Goal: Task Accomplishment & Management: Use online tool/utility

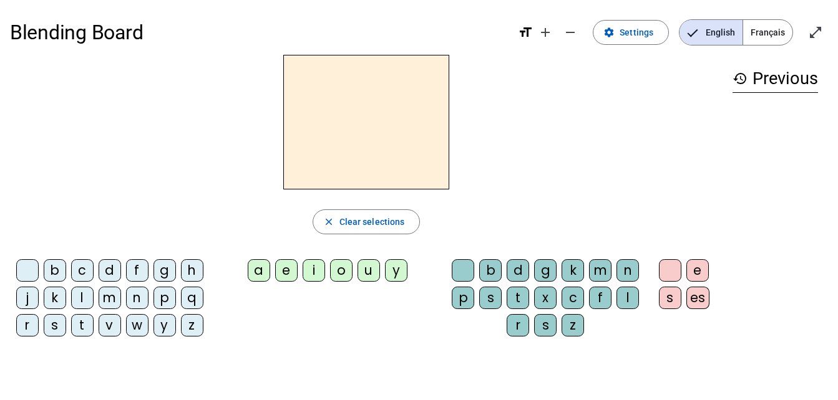
click at [140, 266] on div "f" at bounding box center [137, 270] width 22 height 22
click at [263, 269] on div "a" at bounding box center [259, 270] width 22 height 22
click at [626, 269] on div "n" at bounding box center [627, 270] width 22 height 22
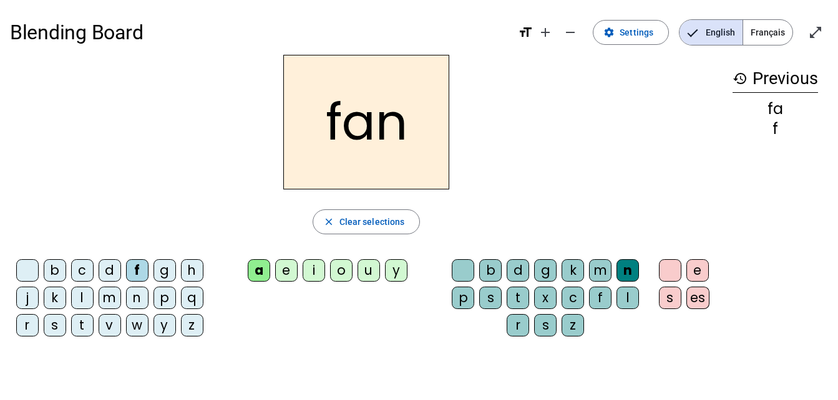
click at [397, 135] on h2 "fan" at bounding box center [366, 122] width 166 height 135
click at [382, 219] on span "Clear selections" at bounding box center [371, 222] width 65 height 15
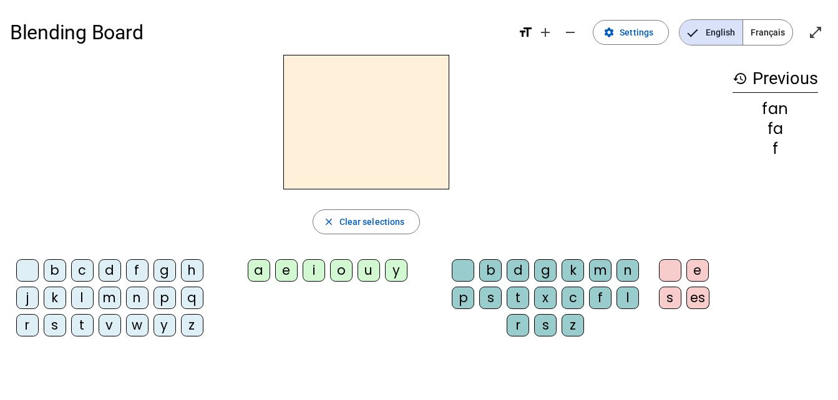
click at [163, 271] on div "g" at bounding box center [164, 270] width 22 height 22
click at [266, 278] on div "a" at bounding box center [259, 270] width 22 height 22
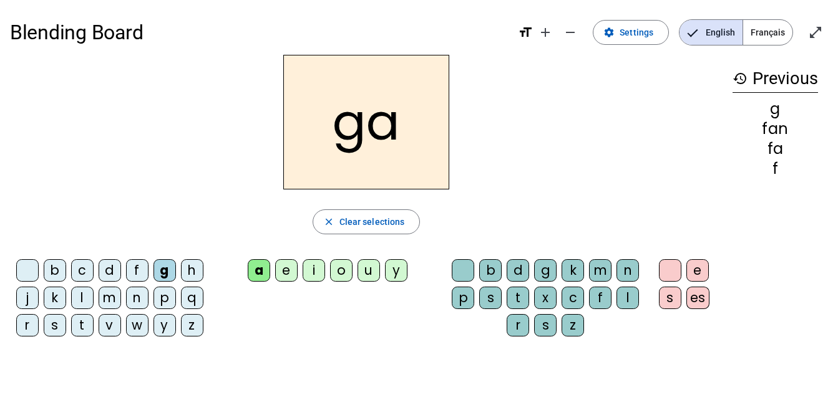
click at [491, 271] on div "b" at bounding box center [490, 270] width 22 height 22
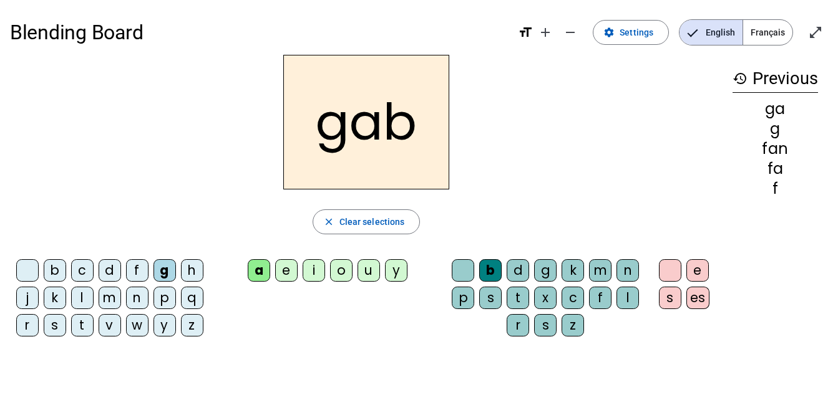
click at [390, 138] on h2 "gab" at bounding box center [366, 122] width 166 height 135
click at [562, 36] on span "Decrease font size" at bounding box center [570, 32] width 30 height 30
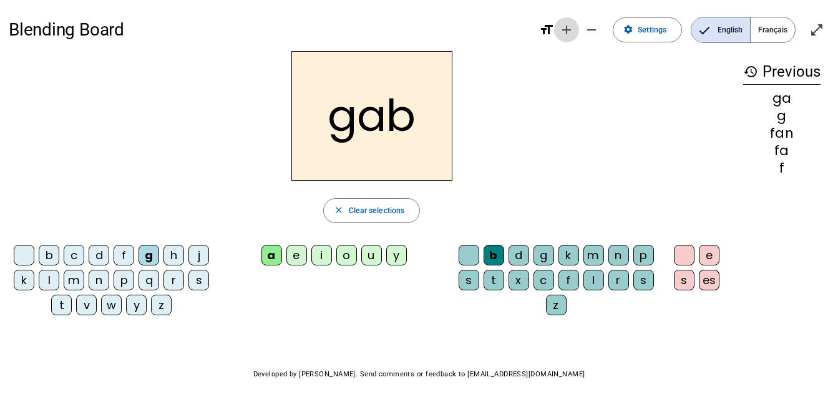
click at [571, 35] on mat-icon "add" at bounding box center [566, 29] width 15 height 15
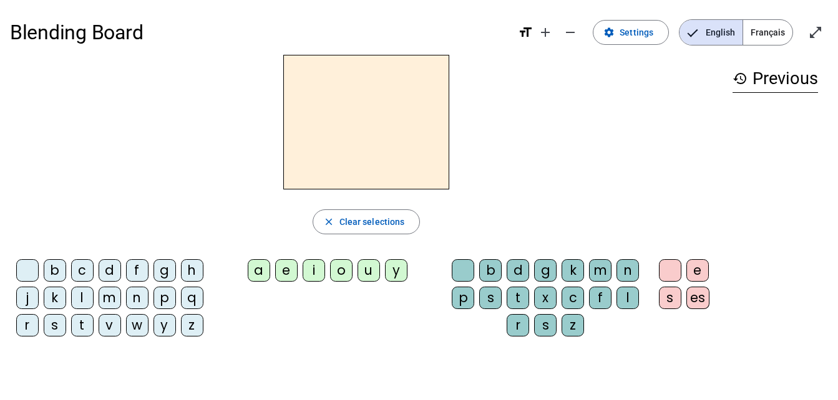
click at [162, 270] on div "g" at bounding box center [164, 270] width 22 height 22
click at [261, 270] on div "a" at bounding box center [259, 270] width 22 height 22
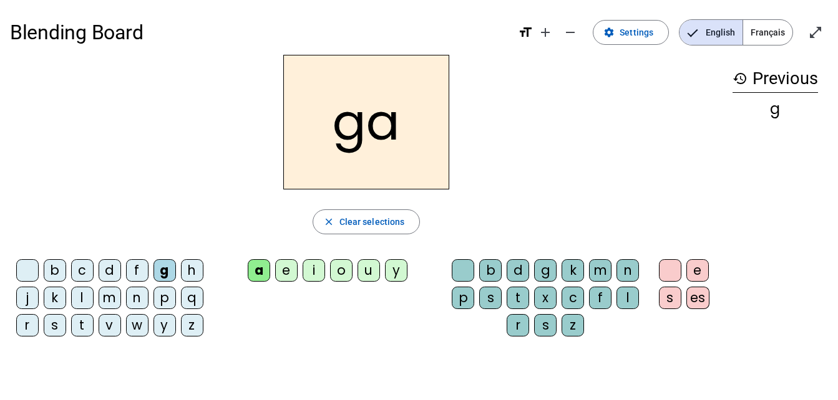
click at [625, 273] on div "n" at bounding box center [627, 270] width 22 height 22
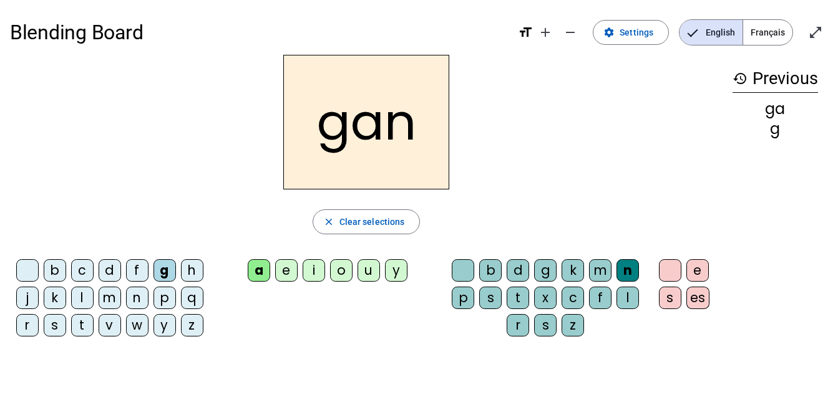
click at [631, 270] on div "n" at bounding box center [627, 270] width 22 height 22
click at [405, 130] on h2 "gan" at bounding box center [366, 122] width 166 height 135
click at [412, 127] on h2 "gan" at bounding box center [366, 122] width 166 height 135
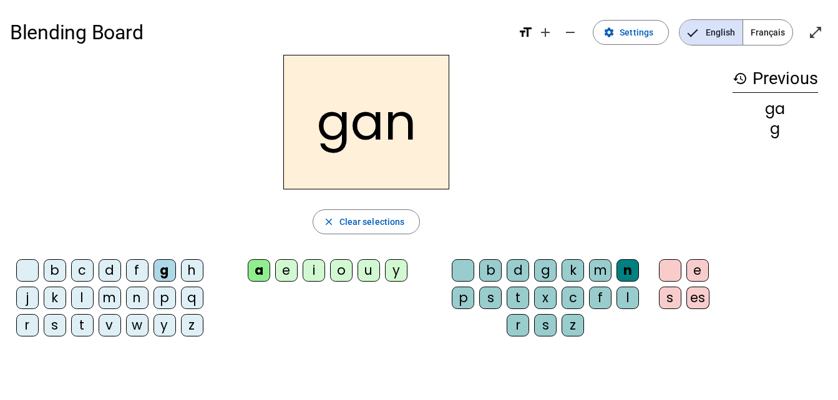
click at [627, 266] on div "n" at bounding box center [627, 270] width 22 height 22
click at [645, 41] on span at bounding box center [630, 32] width 75 height 30
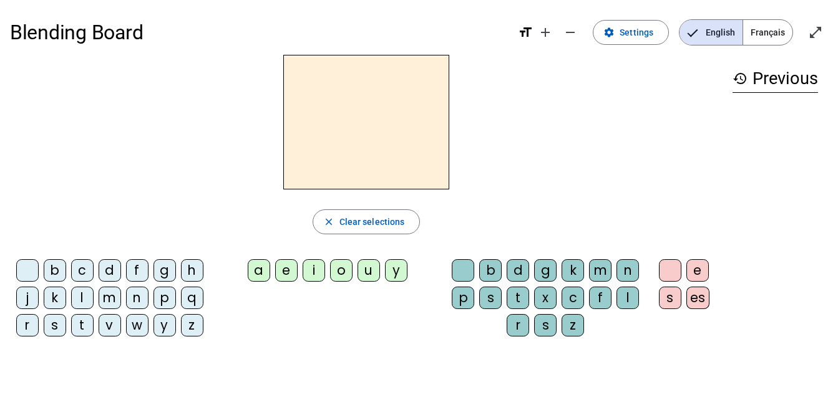
click at [136, 268] on div "f" at bounding box center [137, 270] width 22 height 22
click at [258, 271] on div "a" at bounding box center [259, 270] width 22 height 22
click at [629, 276] on div "n" at bounding box center [627, 270] width 22 height 22
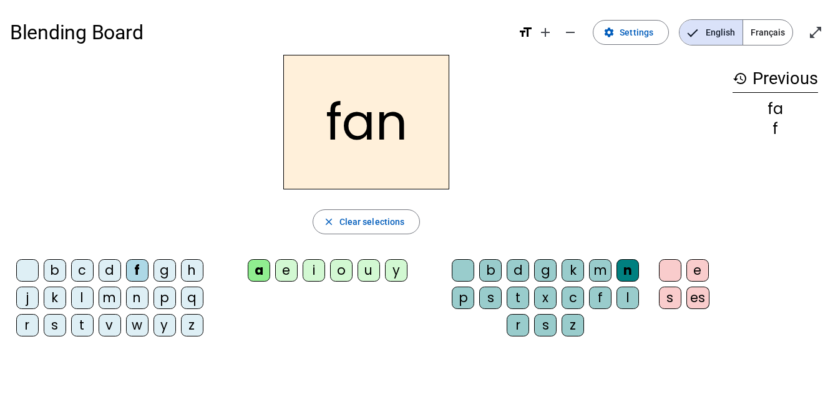
click at [629, 268] on div "n" at bounding box center [627, 270] width 22 height 22
click at [632, 267] on div "n" at bounding box center [627, 270] width 22 height 22
click at [386, 222] on span "Clear selections" at bounding box center [371, 222] width 65 height 15
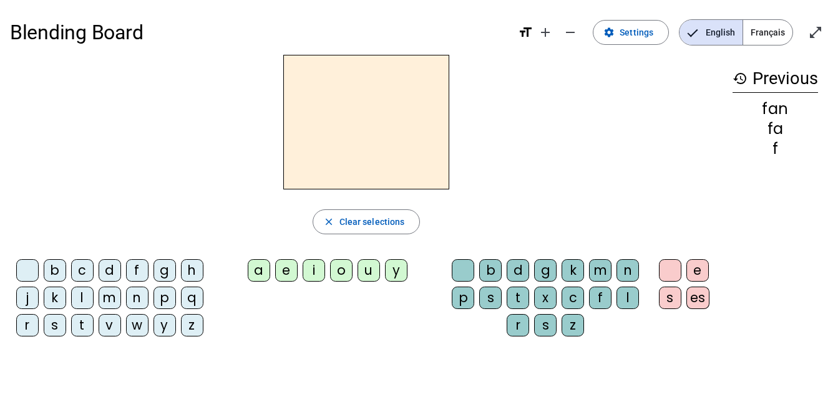
click at [62, 260] on div "b" at bounding box center [55, 270] width 22 height 22
click at [760, 39] on span "Français" at bounding box center [767, 32] width 49 height 25
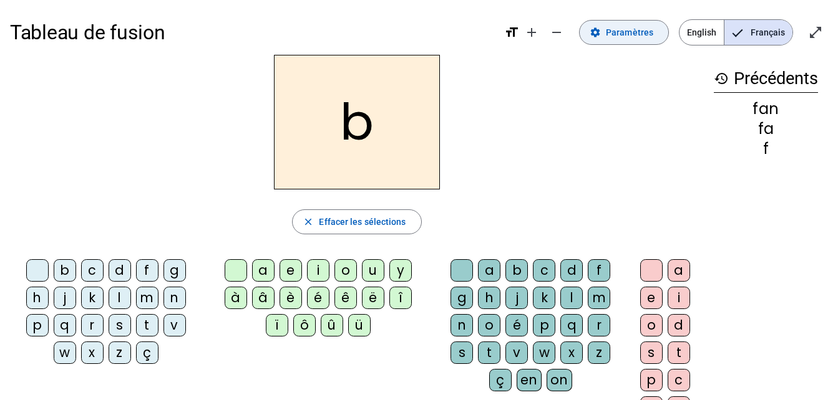
click at [614, 37] on span "Paramètres" at bounding box center [629, 32] width 47 height 15
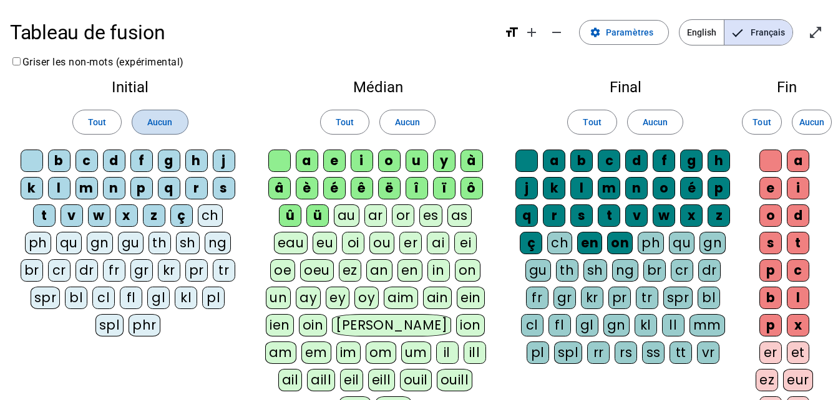
click at [169, 123] on span "Aucun" at bounding box center [159, 122] width 25 height 15
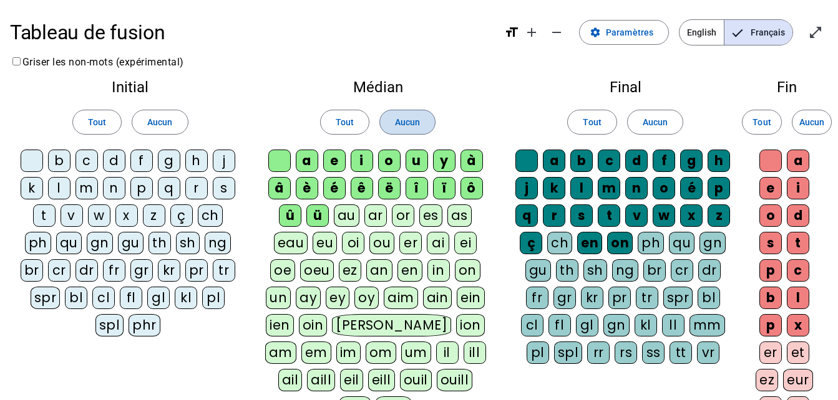
click at [408, 113] on span at bounding box center [407, 122] width 55 height 30
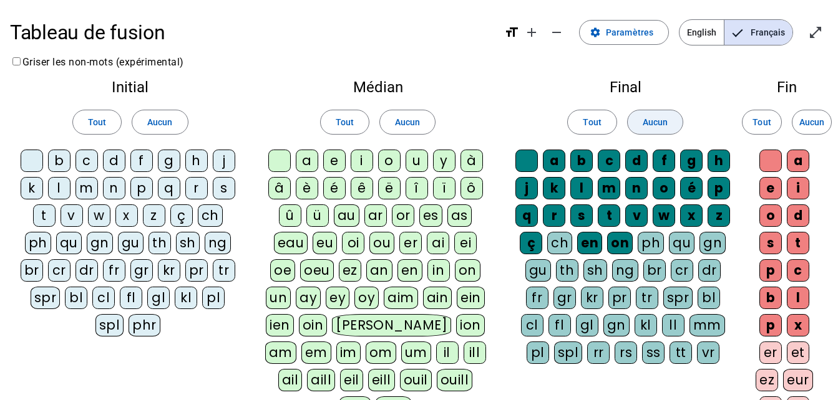
click at [654, 123] on span "Aucun" at bounding box center [654, 122] width 25 height 15
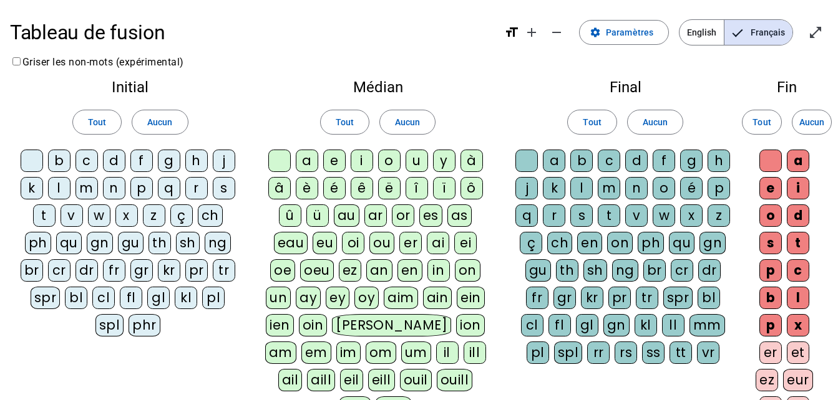
click at [87, 171] on div "c" at bounding box center [86, 161] width 22 height 22
click at [311, 165] on div "a" at bounding box center [307, 161] width 22 height 22
click at [337, 161] on div "e" at bounding box center [334, 161] width 22 height 22
click at [603, 180] on div "m" at bounding box center [608, 188] width 22 height 22
click at [634, 190] on div "n" at bounding box center [636, 188] width 22 height 22
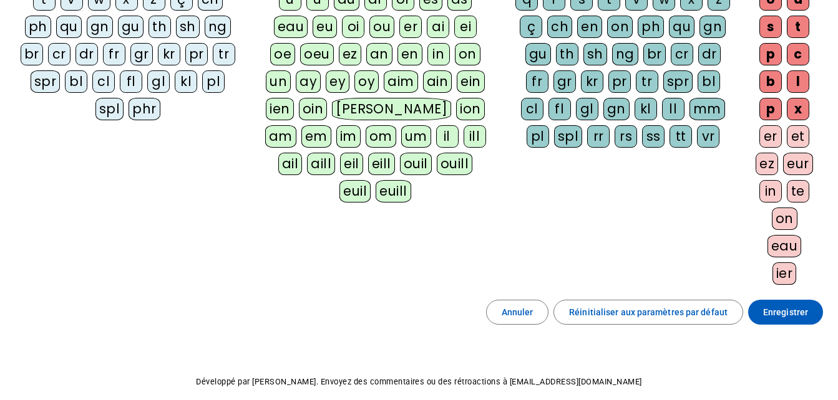
scroll to position [231, 0]
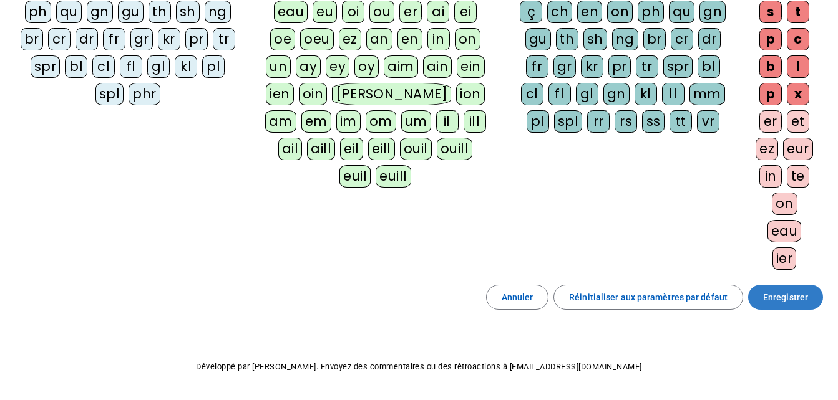
click at [798, 306] on span at bounding box center [785, 297] width 75 height 30
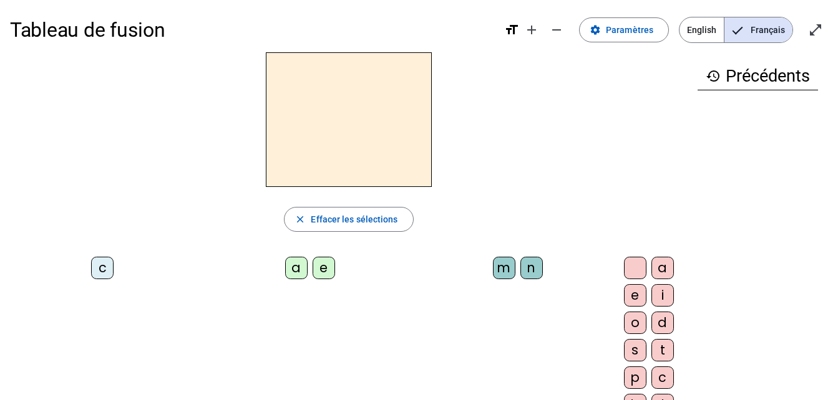
scroll to position [1, 0]
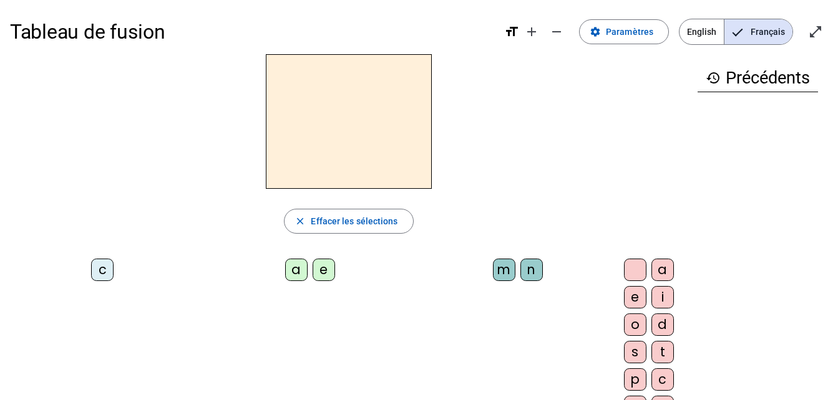
click at [91, 263] on div "c" at bounding box center [102, 270] width 22 height 22
click at [285, 268] on div "a" at bounding box center [296, 270] width 22 height 22
click at [493, 269] on div "m" at bounding box center [504, 270] width 22 height 22
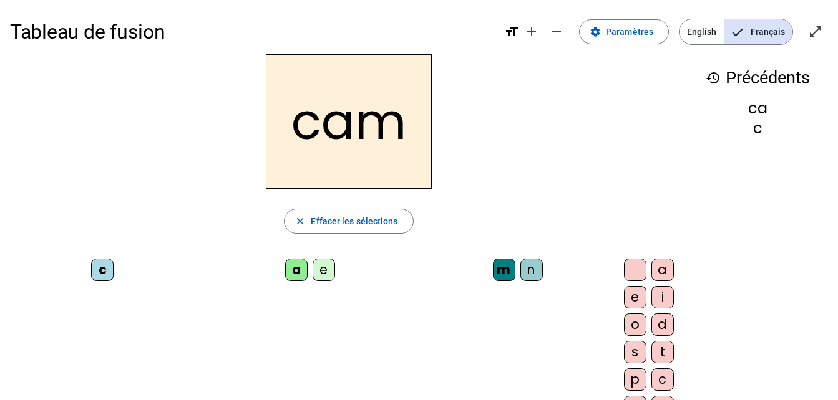
click at [520, 278] on div "n" at bounding box center [531, 270] width 22 height 22
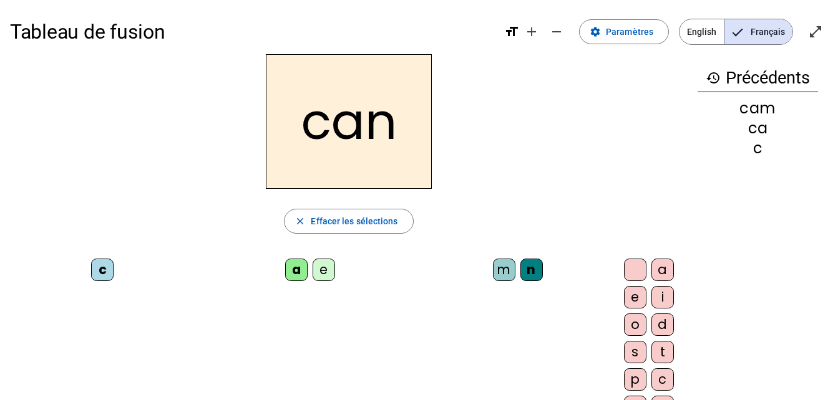
click at [520, 269] on div "n" at bounding box center [531, 270] width 22 height 22
click at [520, 261] on div "n" at bounding box center [531, 270] width 22 height 22
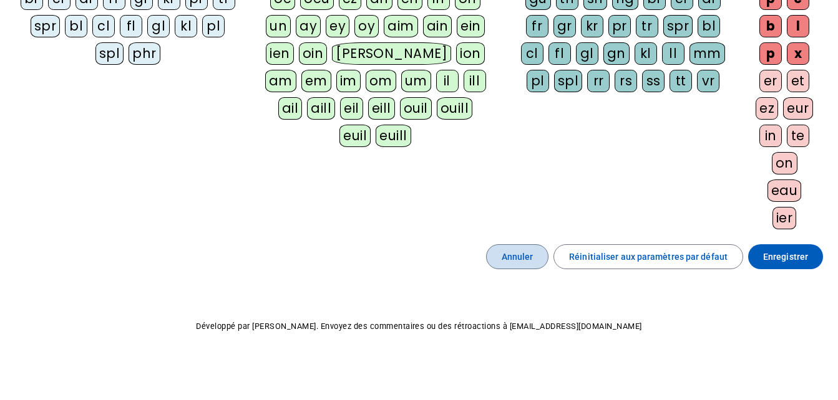
click at [521, 256] on span "Annuler" at bounding box center [517, 256] width 32 height 15
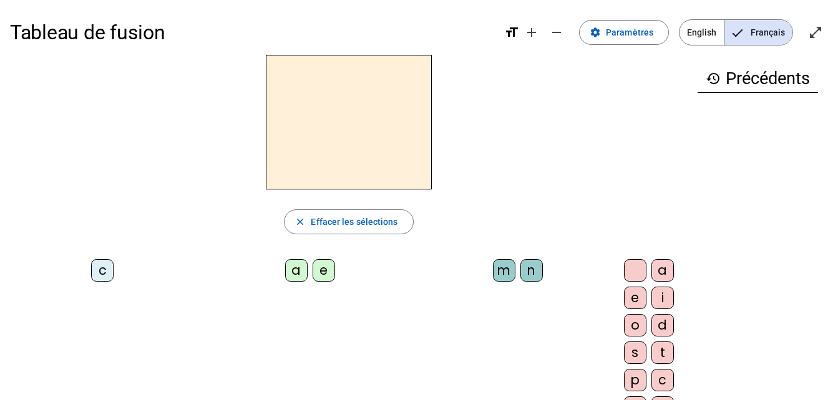
click at [91, 274] on div "c" at bounding box center [102, 270] width 22 height 22
click at [285, 273] on div "a" at bounding box center [296, 270] width 22 height 22
click at [624, 263] on div at bounding box center [635, 270] width 22 height 22
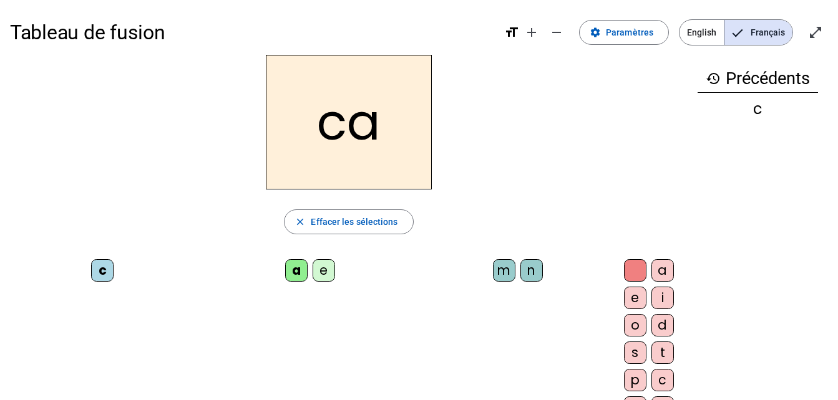
click at [651, 271] on div "a" at bounding box center [662, 270] width 22 height 22
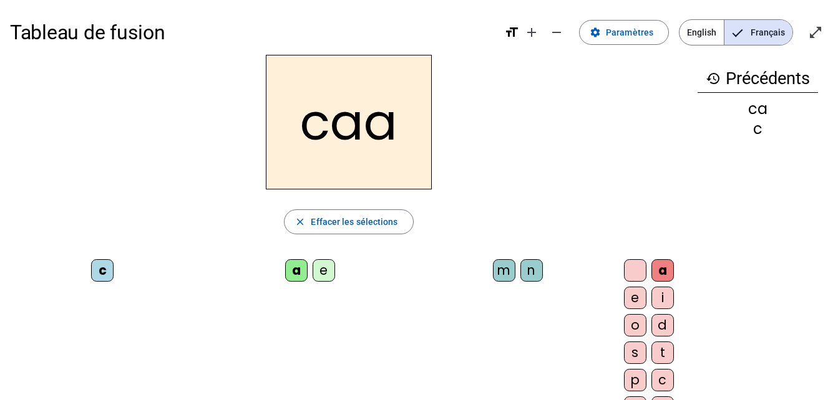
click at [624, 269] on div at bounding box center [635, 270] width 22 height 22
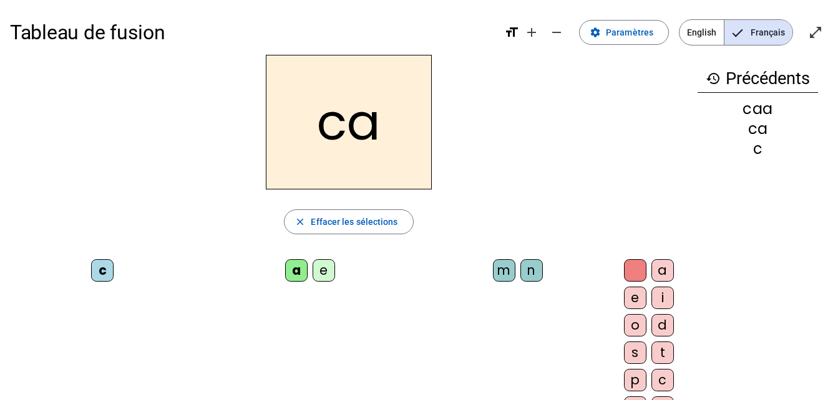
click at [336, 125] on h2 "ca" at bounding box center [349, 122] width 166 height 135
click at [493, 268] on div "m" at bounding box center [504, 270] width 22 height 22
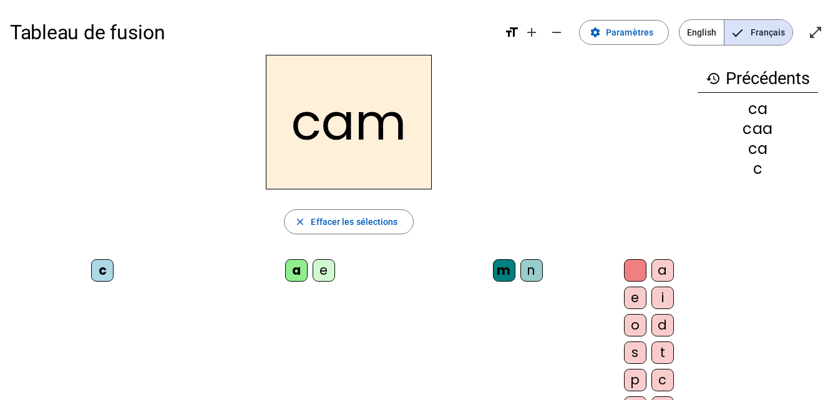
click at [354, 130] on h2 "cam" at bounding box center [349, 122] width 166 height 135
click at [340, 118] on h2 "cam" at bounding box center [349, 122] width 166 height 135
click at [347, 124] on h2 "cam" at bounding box center [349, 122] width 166 height 135
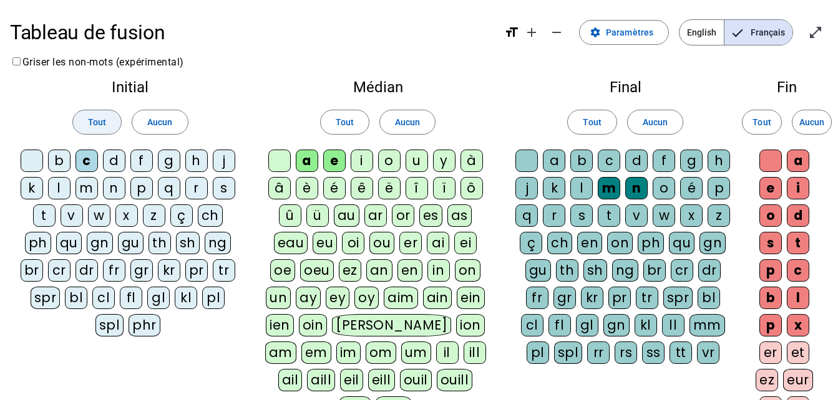
click at [98, 125] on span "Tout" at bounding box center [97, 122] width 18 height 15
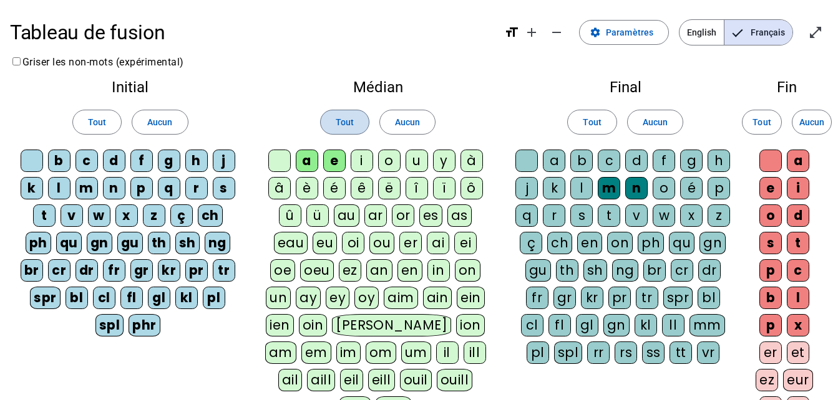
click at [346, 124] on span "Tout" at bounding box center [345, 122] width 18 height 15
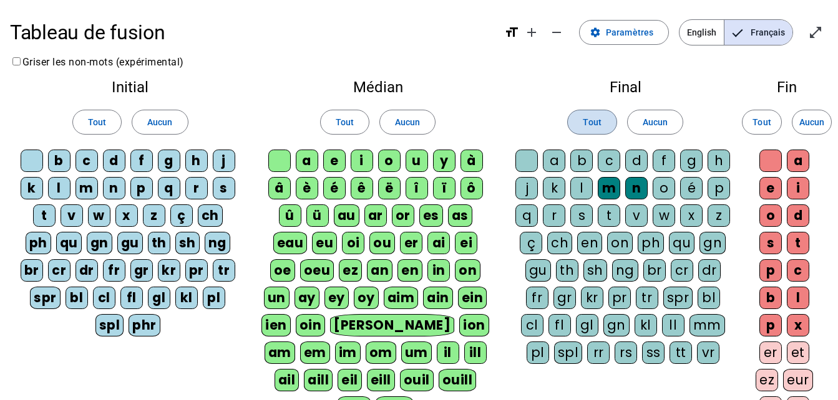
click at [607, 110] on span at bounding box center [591, 122] width 48 height 30
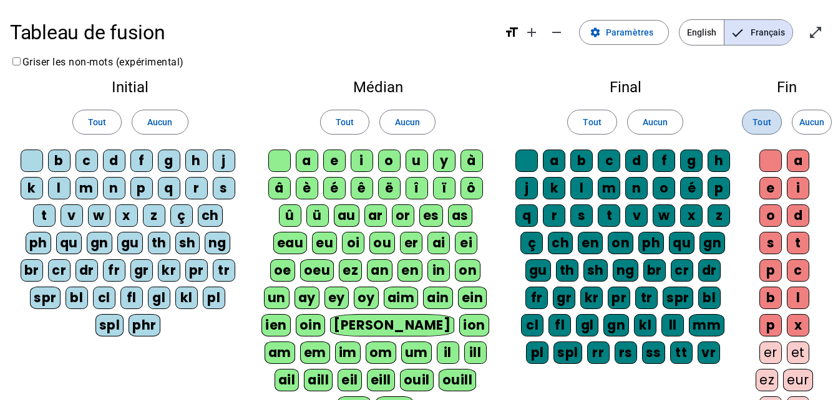
click at [758, 120] on span "Tout" at bounding box center [761, 122] width 18 height 15
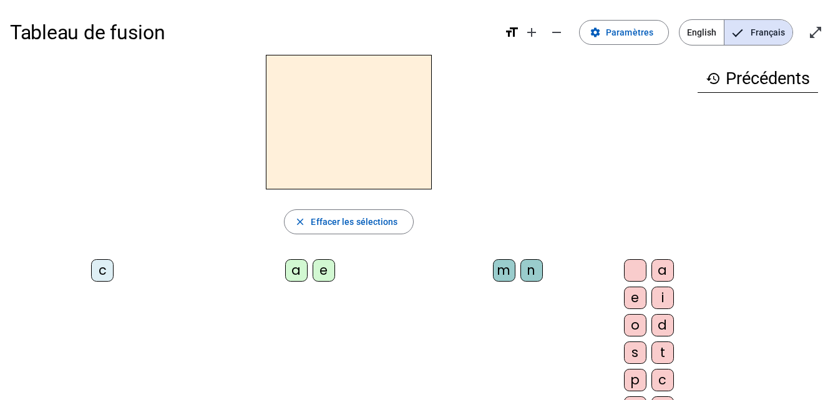
scroll to position [46, 0]
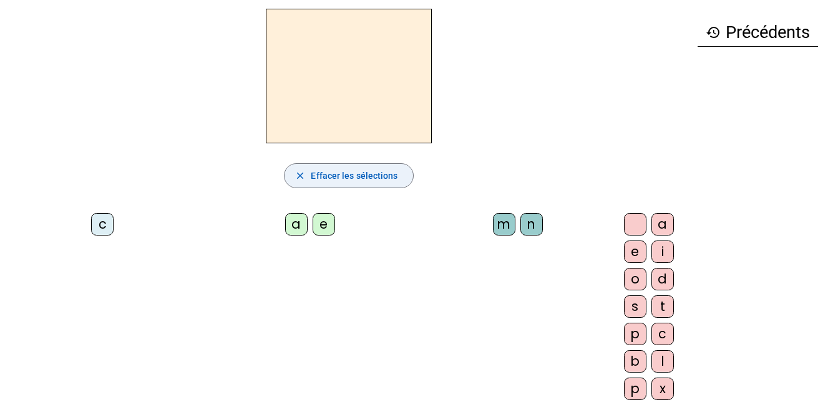
click at [316, 174] on span "Effacer les sélections" at bounding box center [354, 175] width 87 height 15
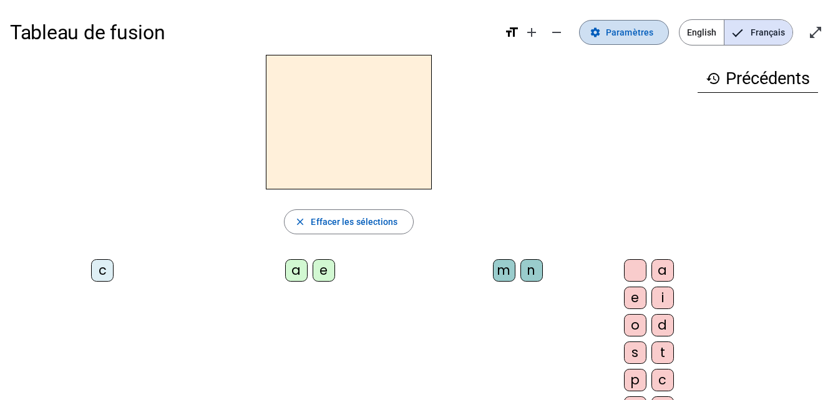
click at [619, 45] on span at bounding box center [623, 32] width 89 height 30
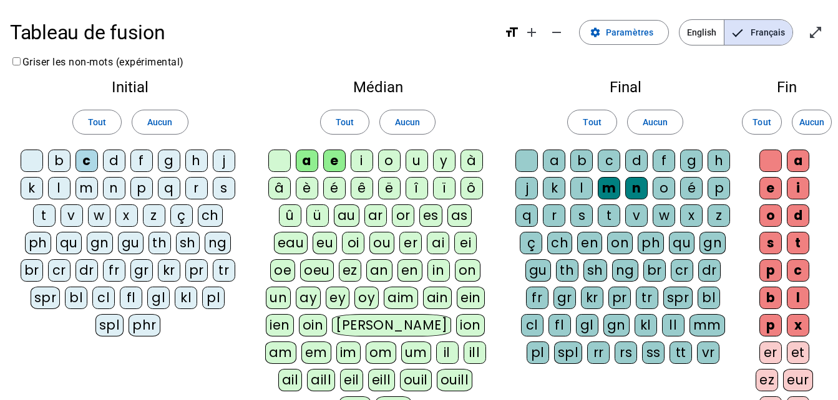
click at [56, 157] on div "b" at bounding box center [59, 161] width 22 height 22
click at [85, 161] on div "c" at bounding box center [86, 161] width 22 height 22
click at [110, 162] on div "d" at bounding box center [114, 161] width 22 height 22
click at [50, 194] on div "l" at bounding box center [59, 188] width 22 height 22
click at [85, 188] on div "m" at bounding box center [86, 188] width 22 height 22
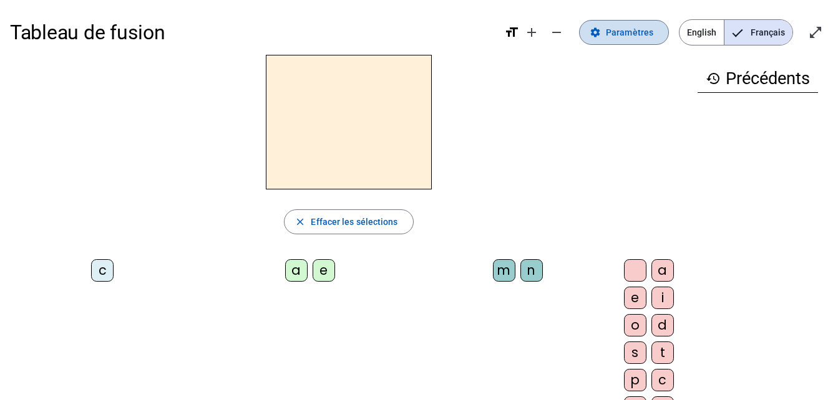
click at [641, 32] on span "Paramètres" at bounding box center [629, 32] width 47 height 15
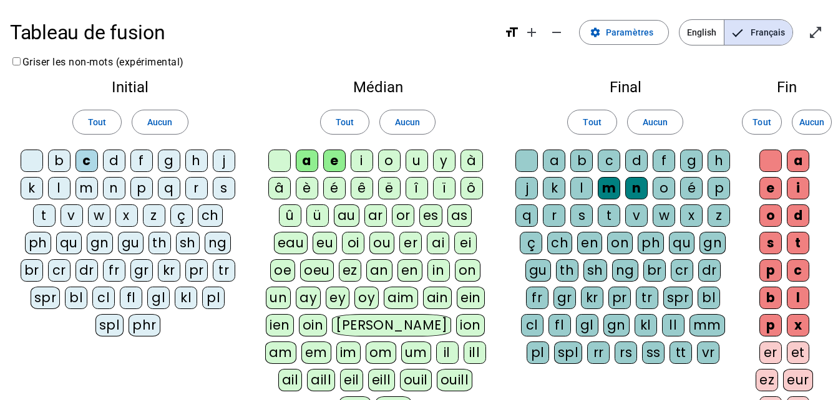
click at [89, 165] on div "c" at bounding box center [86, 161] width 22 height 22
click at [614, 211] on div "t" at bounding box center [608, 216] width 22 height 22
click at [145, 190] on div "p" at bounding box center [141, 188] width 22 height 22
click at [108, 189] on div "n" at bounding box center [114, 188] width 22 height 22
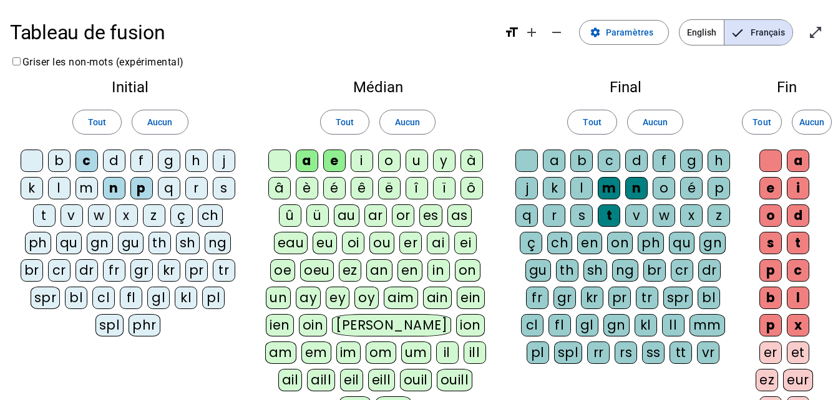
click at [108, 189] on div "n" at bounding box center [114, 188] width 22 height 22
click at [90, 186] on div "m" at bounding box center [86, 188] width 22 height 22
click at [117, 188] on div "n" at bounding box center [114, 188] width 22 height 22
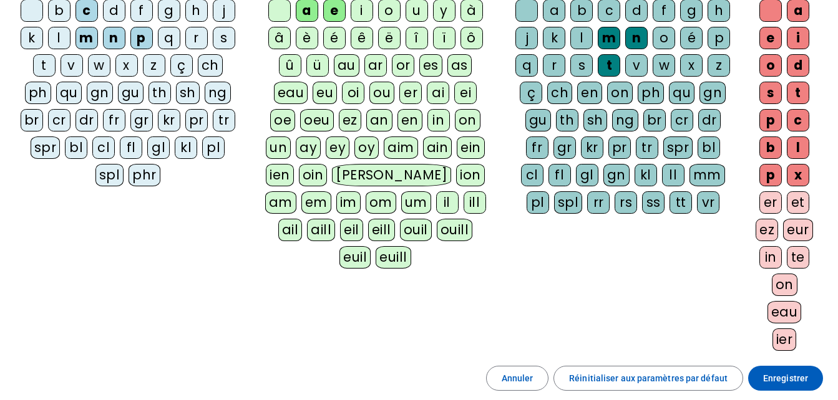
scroll to position [212, 0]
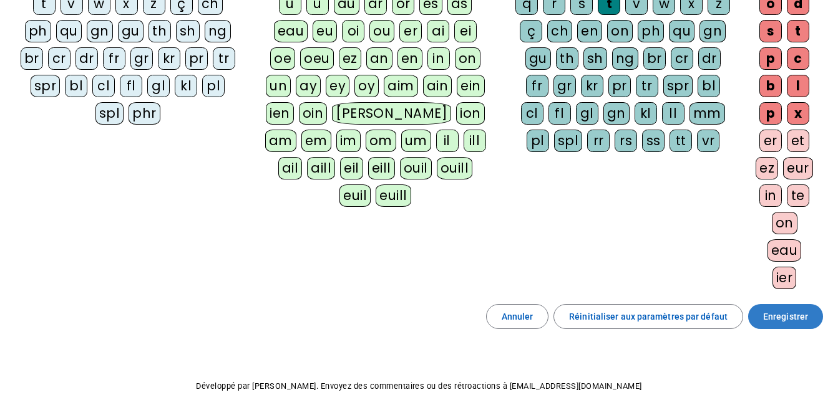
click at [787, 321] on span "Enregistrer" at bounding box center [785, 316] width 45 height 15
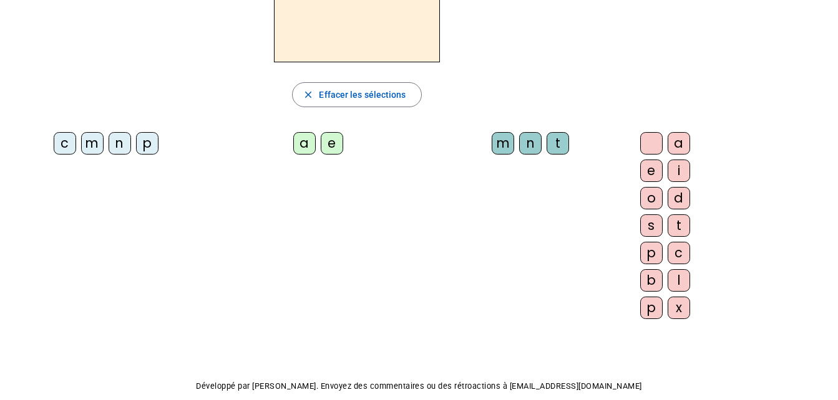
click at [136, 143] on div "p" at bounding box center [147, 143] width 22 height 22
click at [293, 136] on div "a" at bounding box center [304, 143] width 22 height 22
click at [519, 145] on div "n" at bounding box center [530, 143] width 22 height 22
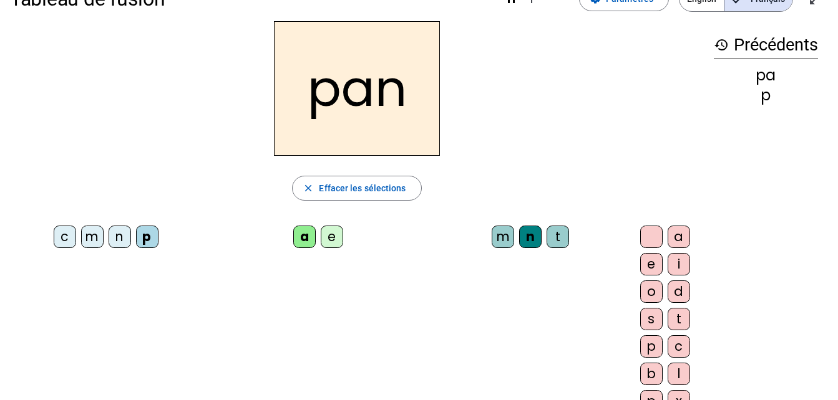
scroll to position [18, 0]
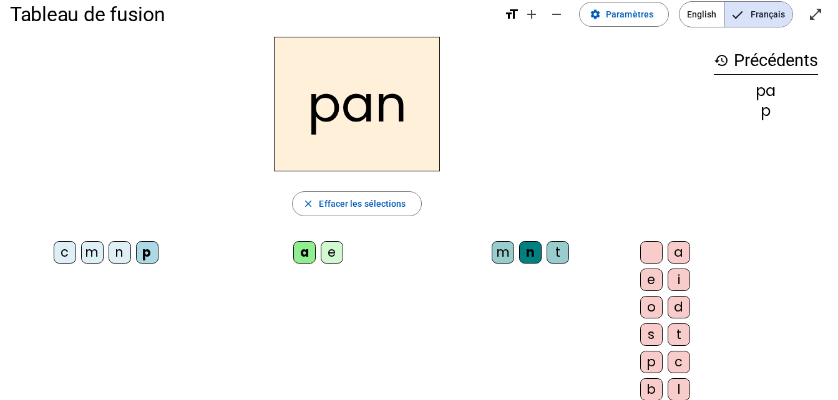
click at [81, 254] on div "m" at bounding box center [92, 252] width 22 height 22
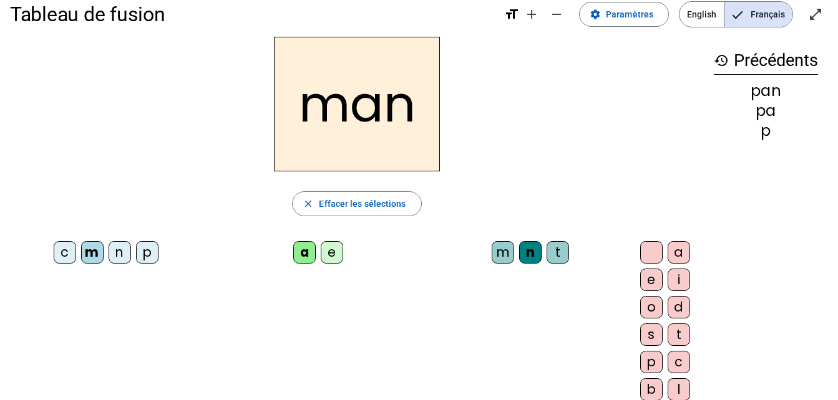
click at [109, 253] on div "n" at bounding box center [120, 252] width 22 height 22
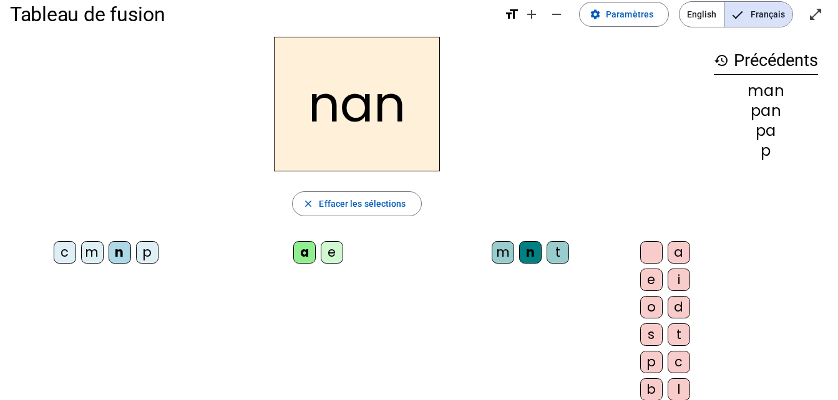
click at [321, 250] on div "e" at bounding box center [332, 252] width 22 height 22
click at [546, 253] on div "t" at bounding box center [557, 252] width 22 height 22
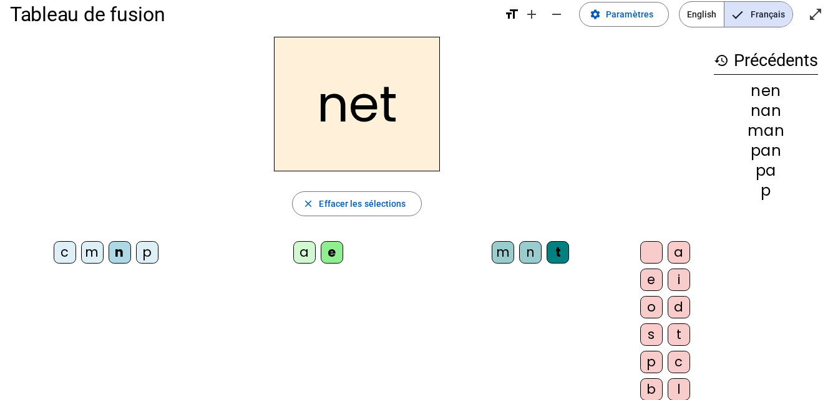
click at [546, 257] on div "t" at bounding box center [557, 252] width 22 height 22
click at [640, 253] on div at bounding box center [651, 252] width 22 height 22
click at [514, 276] on div "c m n p a e m n t a e i o d s t p c b l p x" at bounding box center [356, 337] width 693 height 202
click at [640, 251] on div at bounding box center [651, 252] width 22 height 22
click at [519, 251] on div "n" at bounding box center [530, 252] width 22 height 22
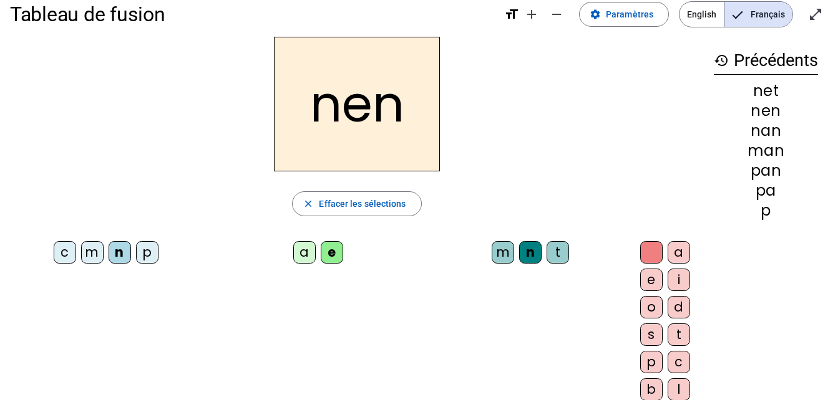
click at [491, 250] on div "m" at bounding box center [502, 252] width 22 height 22
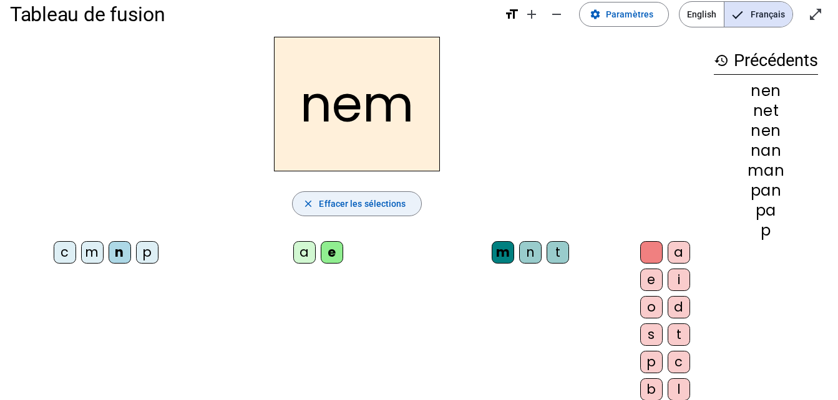
click at [319, 202] on span "Effacer les sélections" at bounding box center [362, 203] width 87 height 15
